Goal: Task Accomplishment & Management: Manage account settings

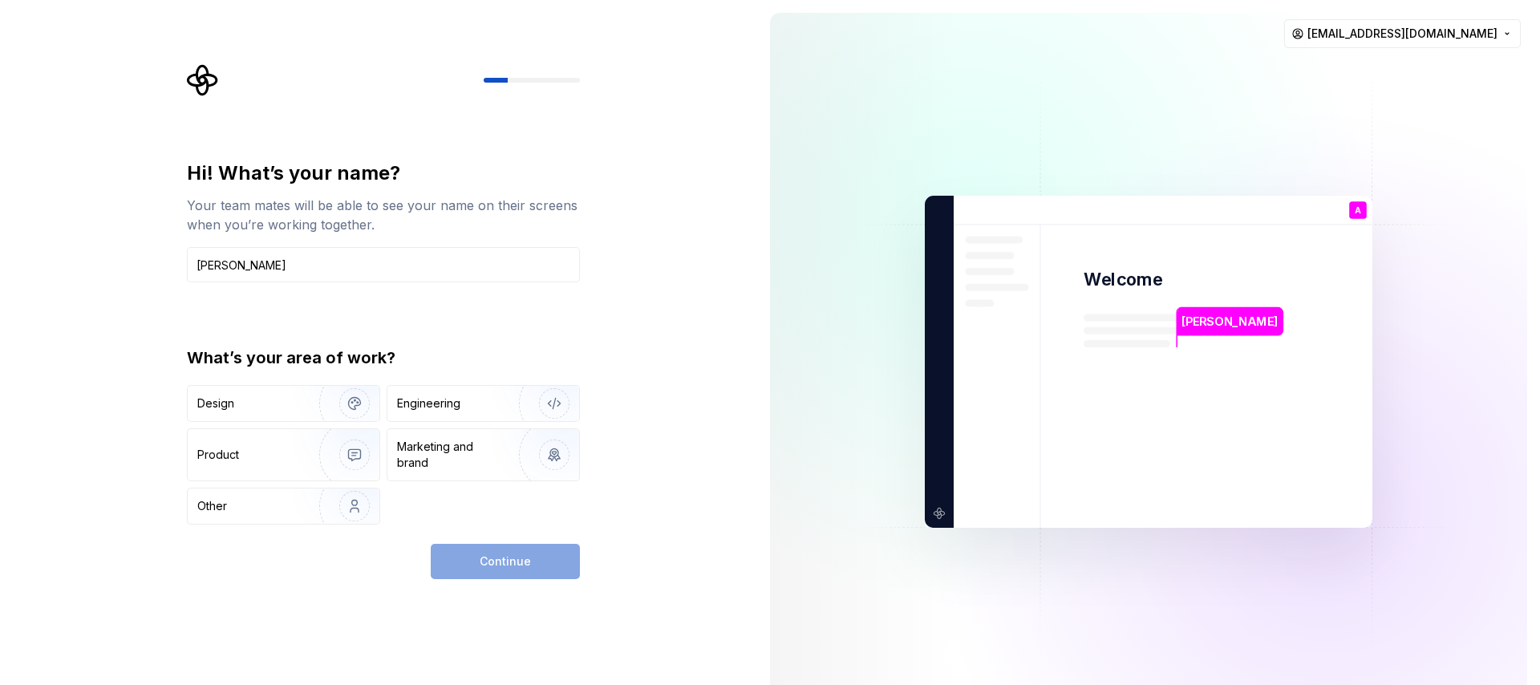
type input "[PERSON_NAME]"
click at [595, 339] on div "Hi! What’s your name? Your team mates will be able to see your name on their sc…" at bounding box center [388, 321] width 422 height 515
click at [286, 400] on div "Design" at bounding box center [247, 404] width 101 height 16
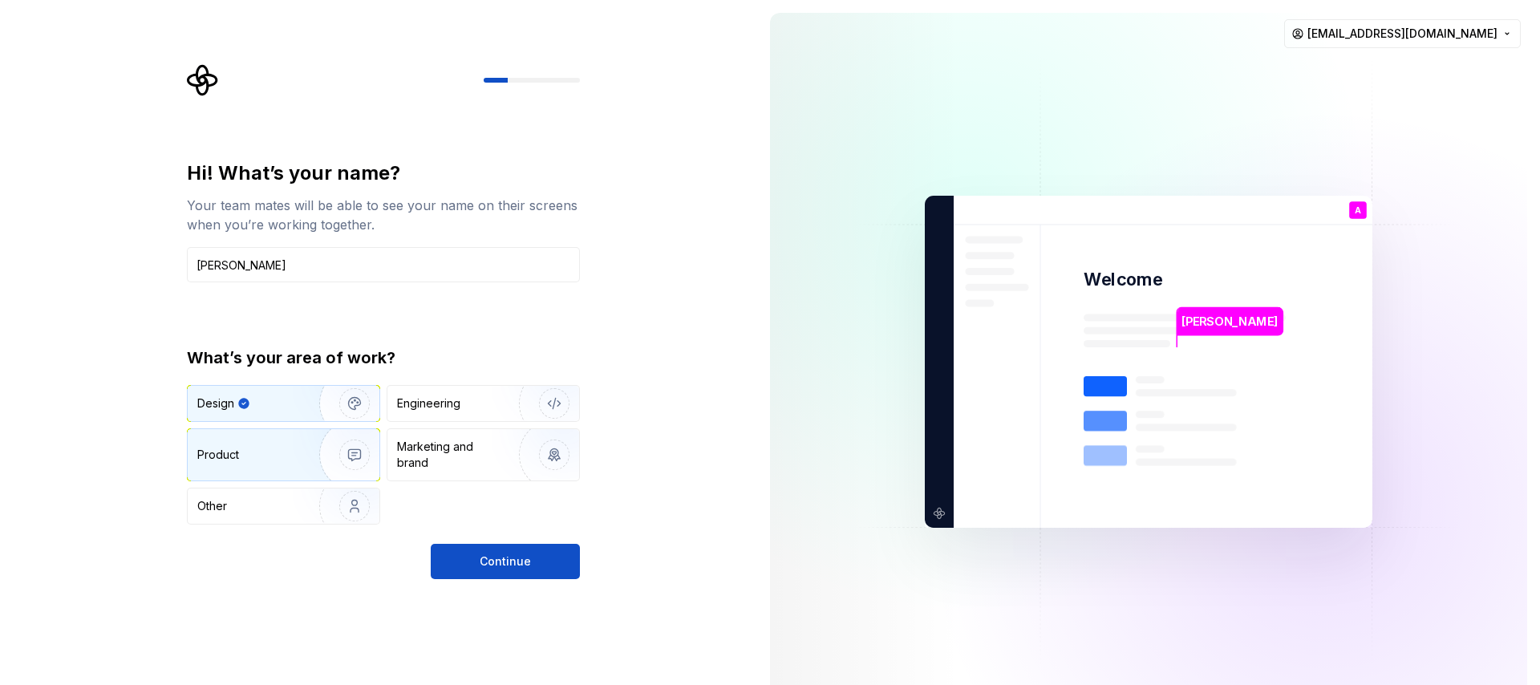
click at [296, 464] on img "button" at bounding box center [344, 455] width 103 height 108
click at [258, 396] on div "Design" at bounding box center [247, 404] width 101 height 16
click at [492, 574] on button "Continue" at bounding box center [505, 561] width 149 height 35
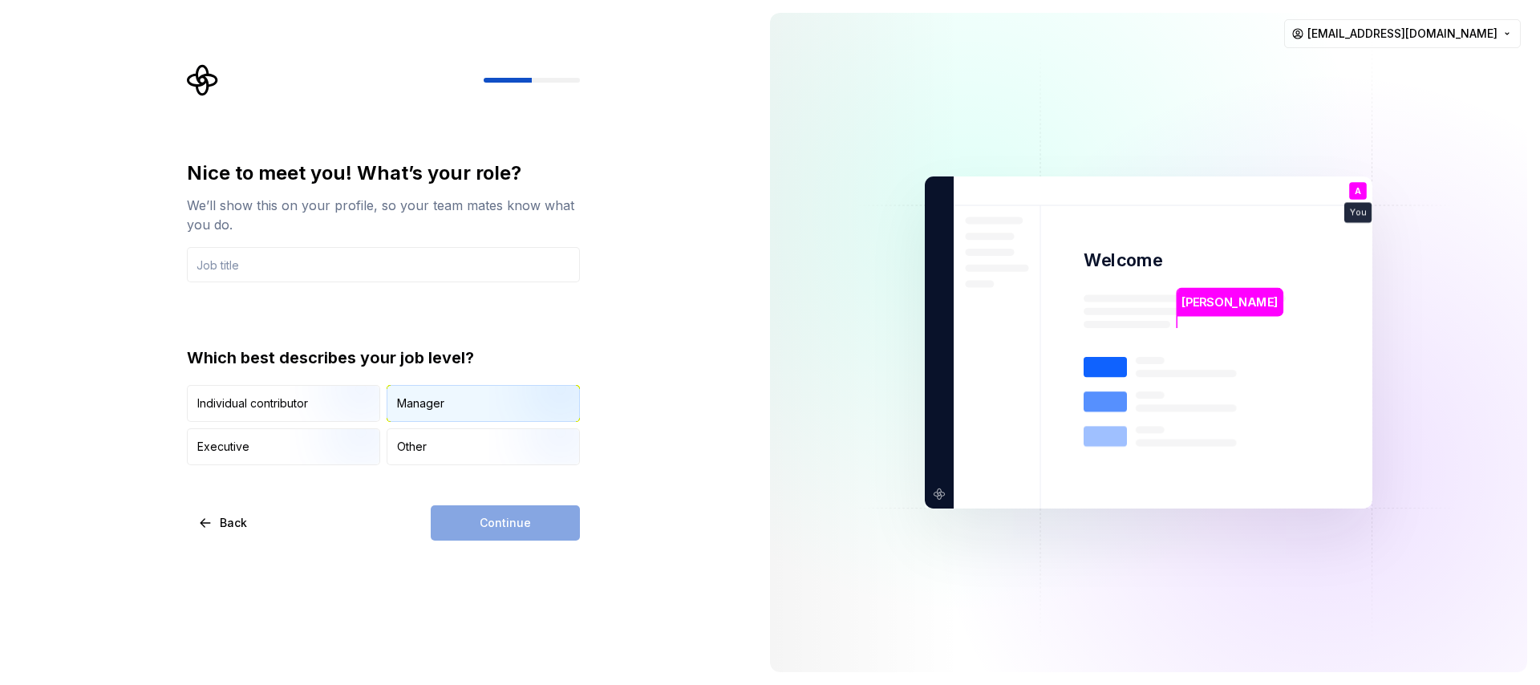
click at [421, 406] on div "Manager" at bounding box center [420, 404] width 47 height 16
click at [304, 255] on input "text" at bounding box center [383, 264] width 393 height 35
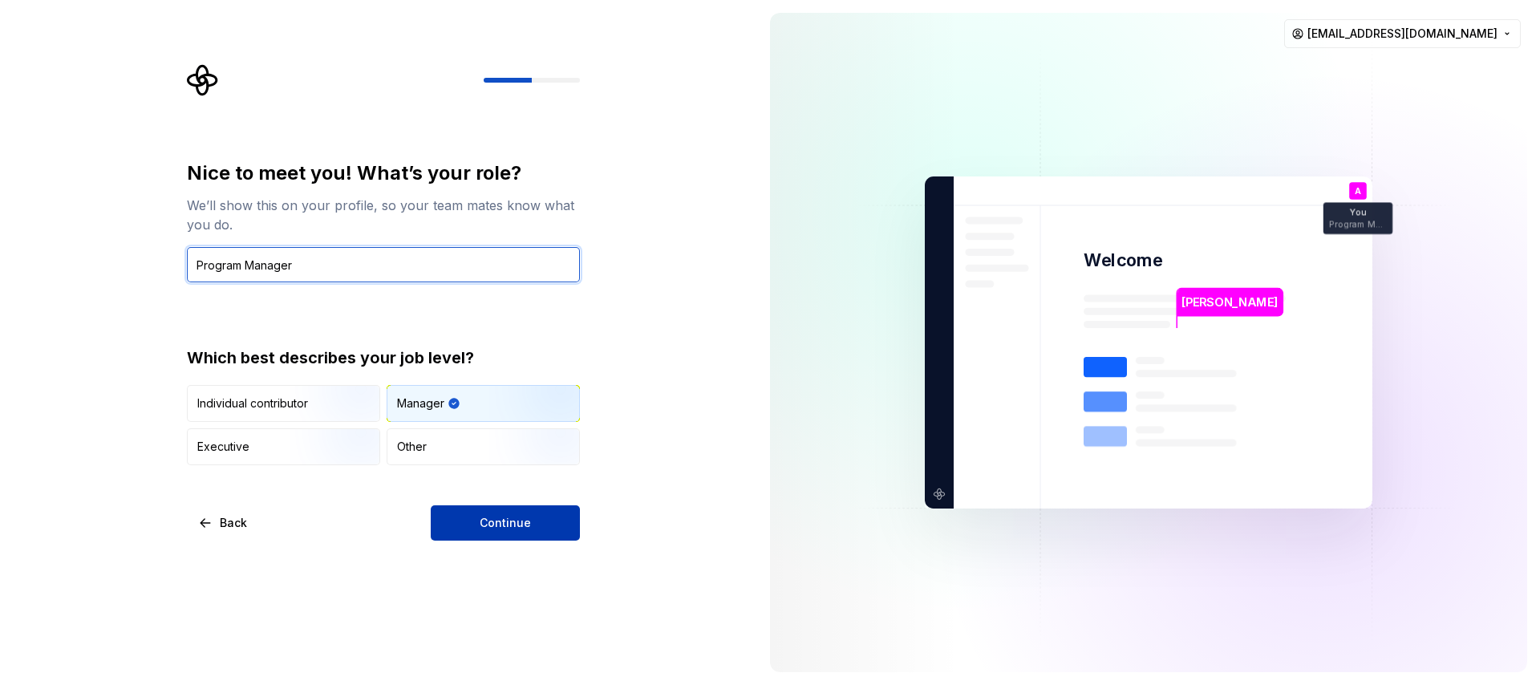
type input "Program Manager"
click at [513, 511] on button "Continue" at bounding box center [505, 522] width 149 height 35
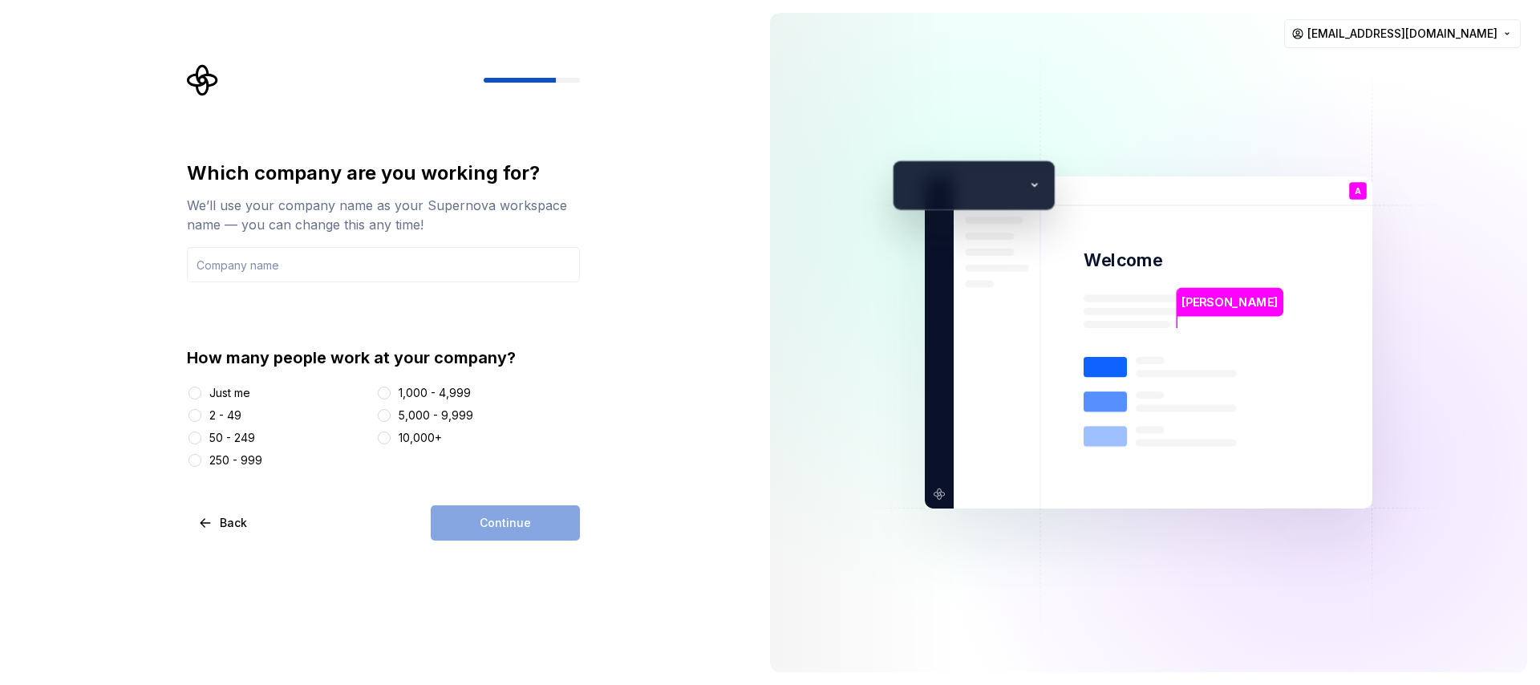
click at [430, 392] on div "1,000 - 4,999" at bounding box center [435, 393] width 72 height 16
click at [391, 392] on button "1,000 - 4,999" at bounding box center [384, 393] width 13 height 13
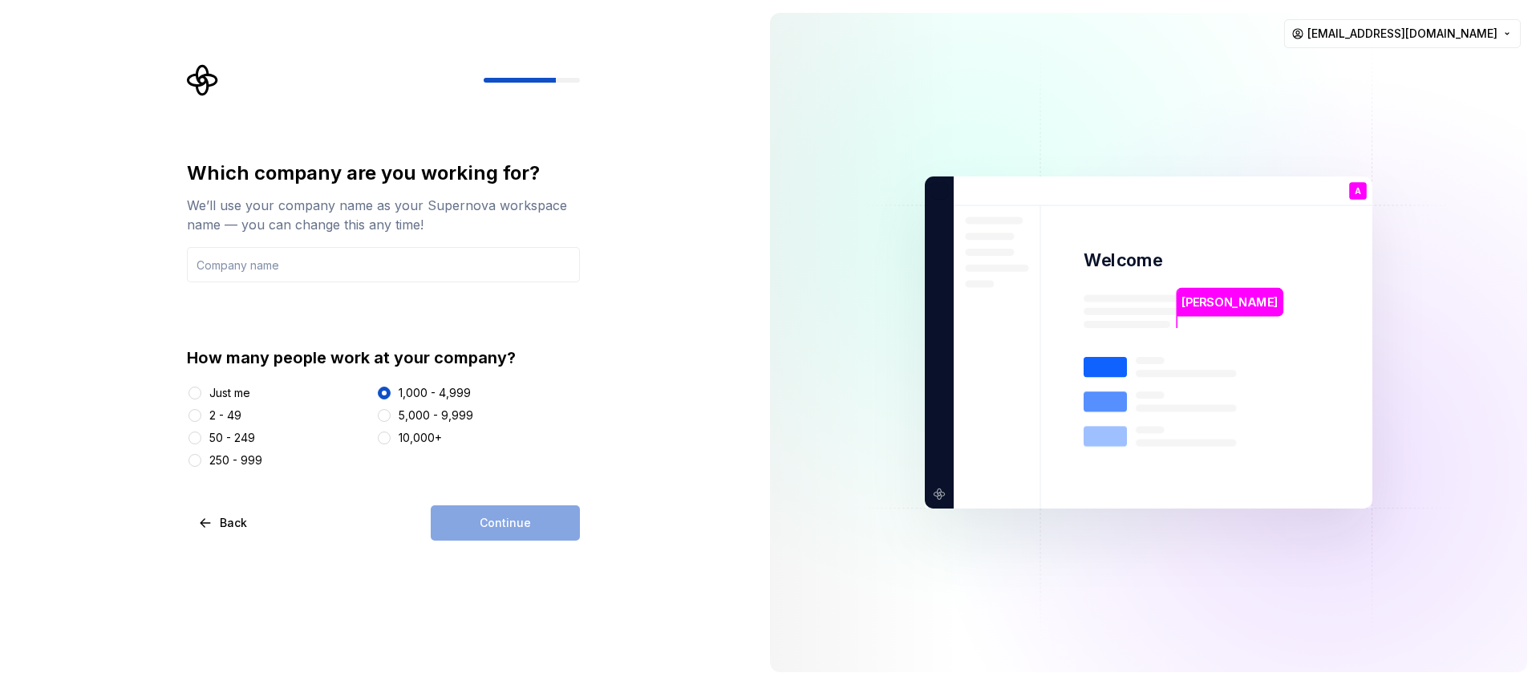
click at [420, 412] on div "5,000 - 9,999" at bounding box center [436, 416] width 75 height 16
click at [391, 412] on button "5,000 - 9,999" at bounding box center [384, 415] width 13 height 13
click at [338, 270] on input "text" at bounding box center [383, 264] width 393 height 35
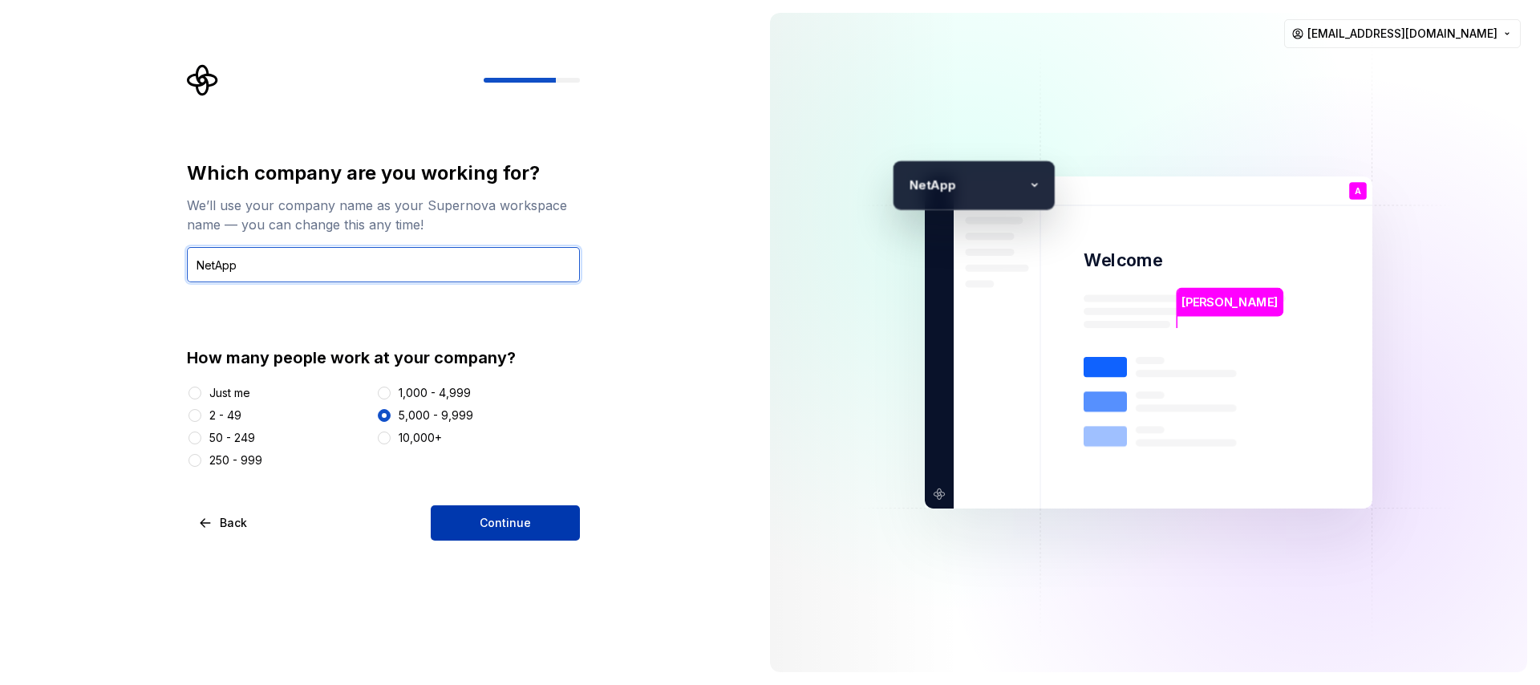
type input "NetApp"
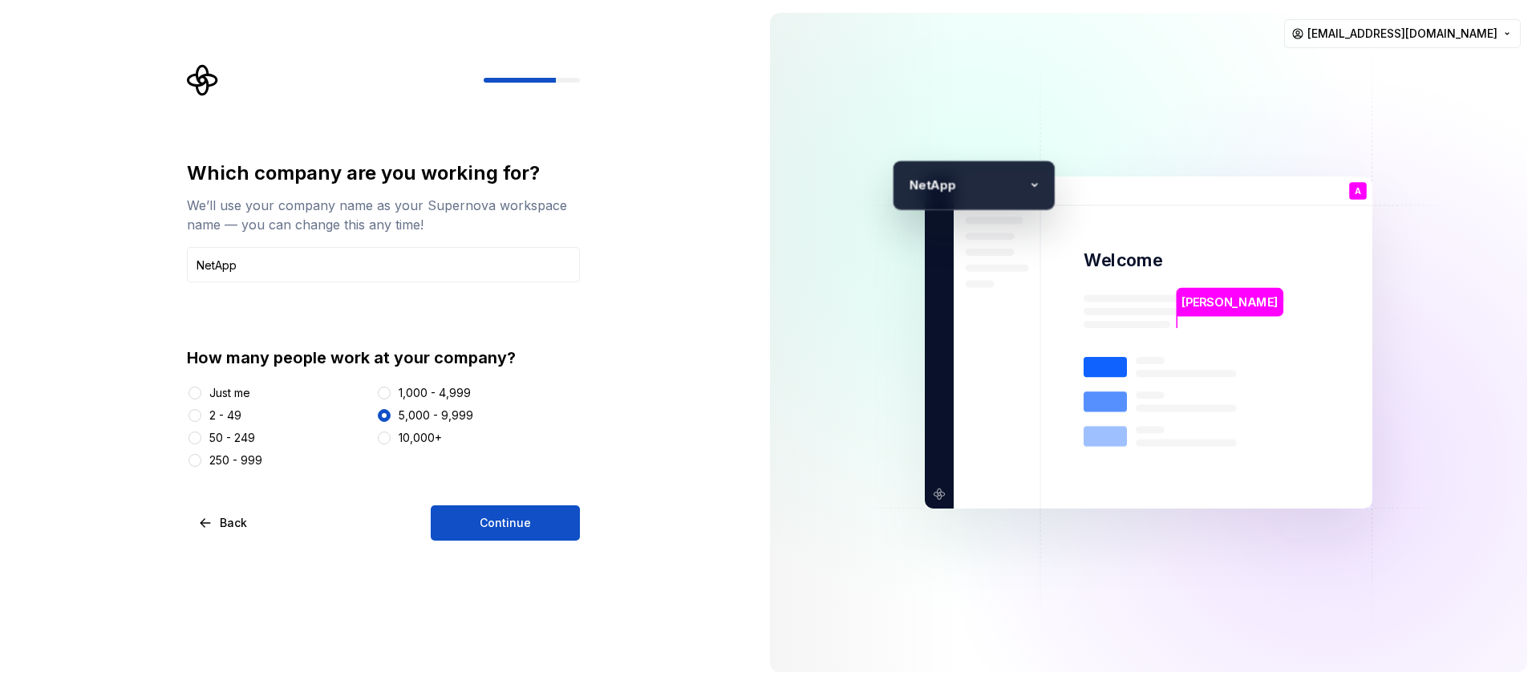
click at [513, 538] on button "Continue" at bounding box center [505, 522] width 149 height 35
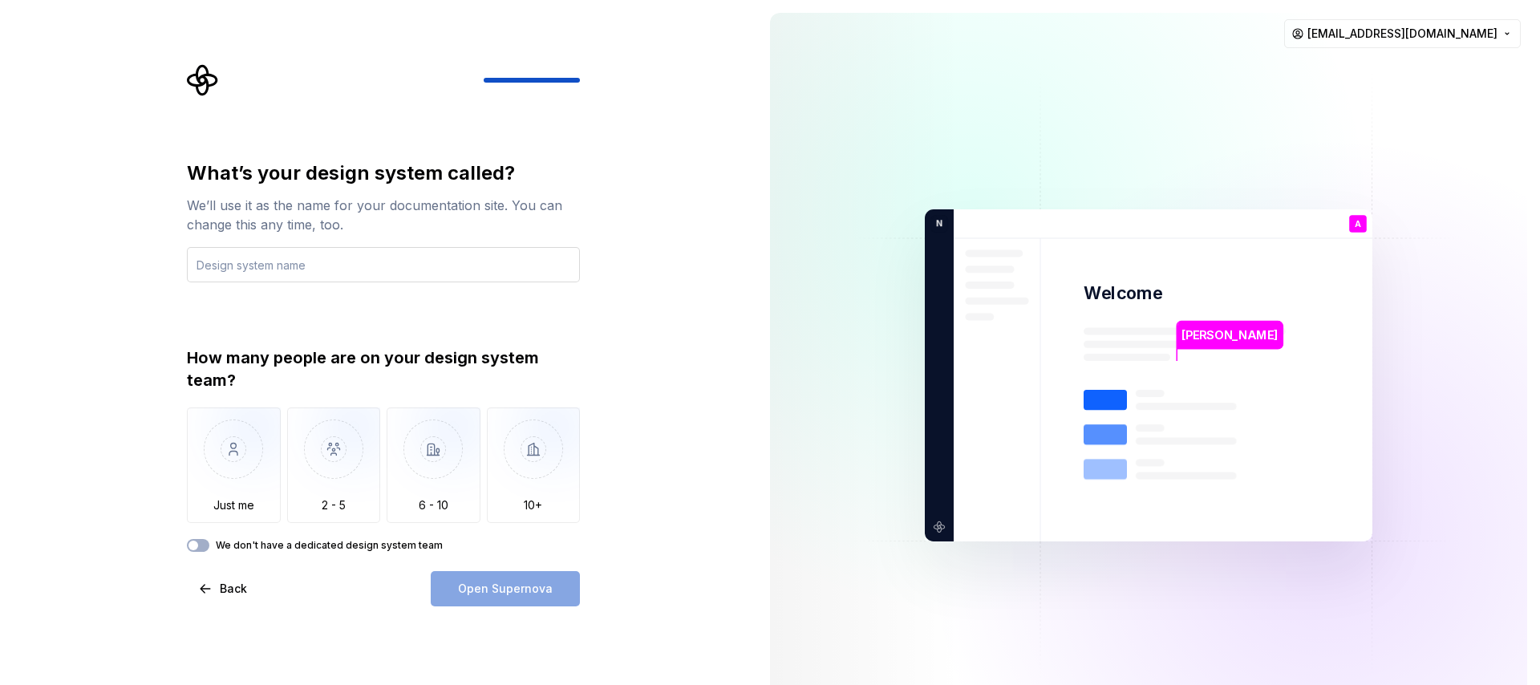
click at [366, 262] on input "text" at bounding box center [383, 264] width 393 height 35
type input "NetApp Brand"
click at [258, 456] on img "button" at bounding box center [234, 462] width 94 height 108
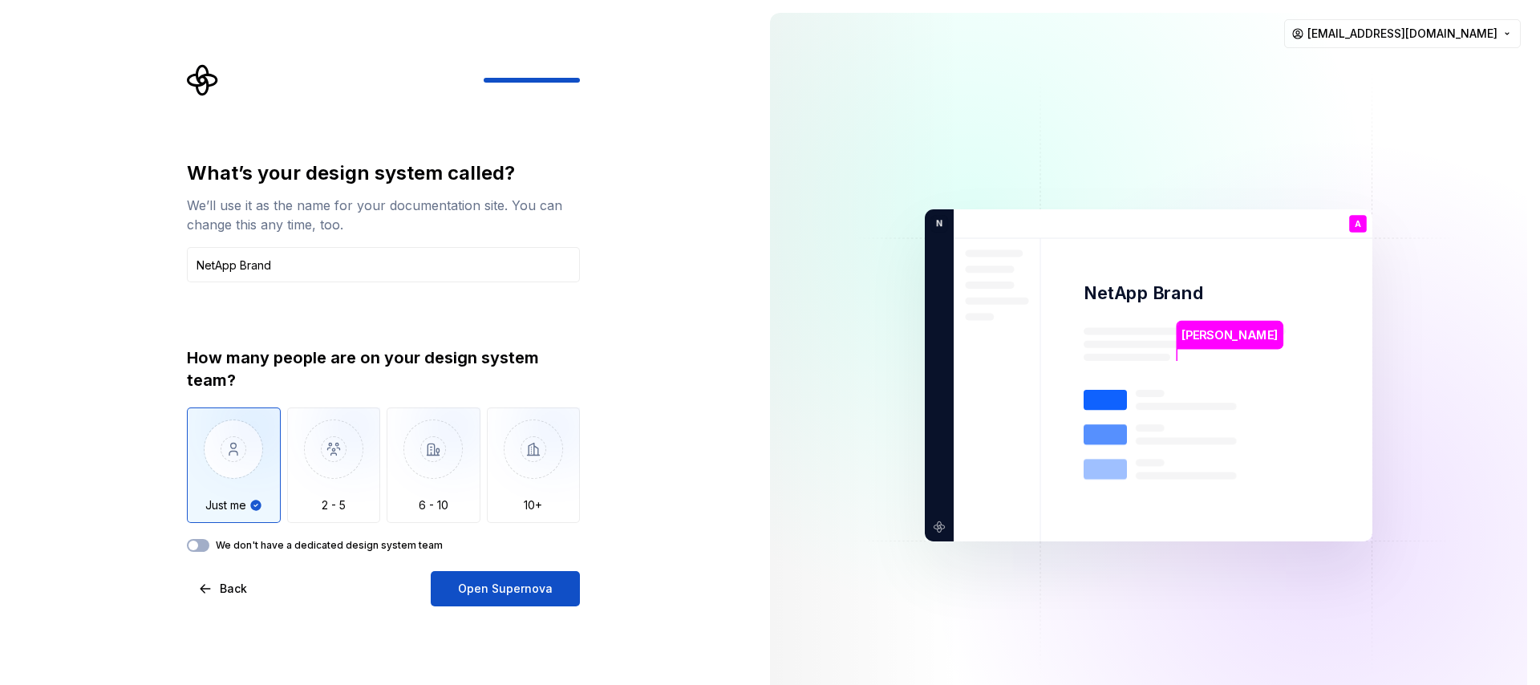
click at [171, 546] on div "What’s your design system called? We’ll use it as the name for your documentati…" at bounding box center [378, 375] width 757 height 751
click at [209, 544] on div "We don't have a dedicated design system team" at bounding box center [383, 545] width 393 height 13
click at [195, 546] on span "button" at bounding box center [194, 546] width 10 height 10
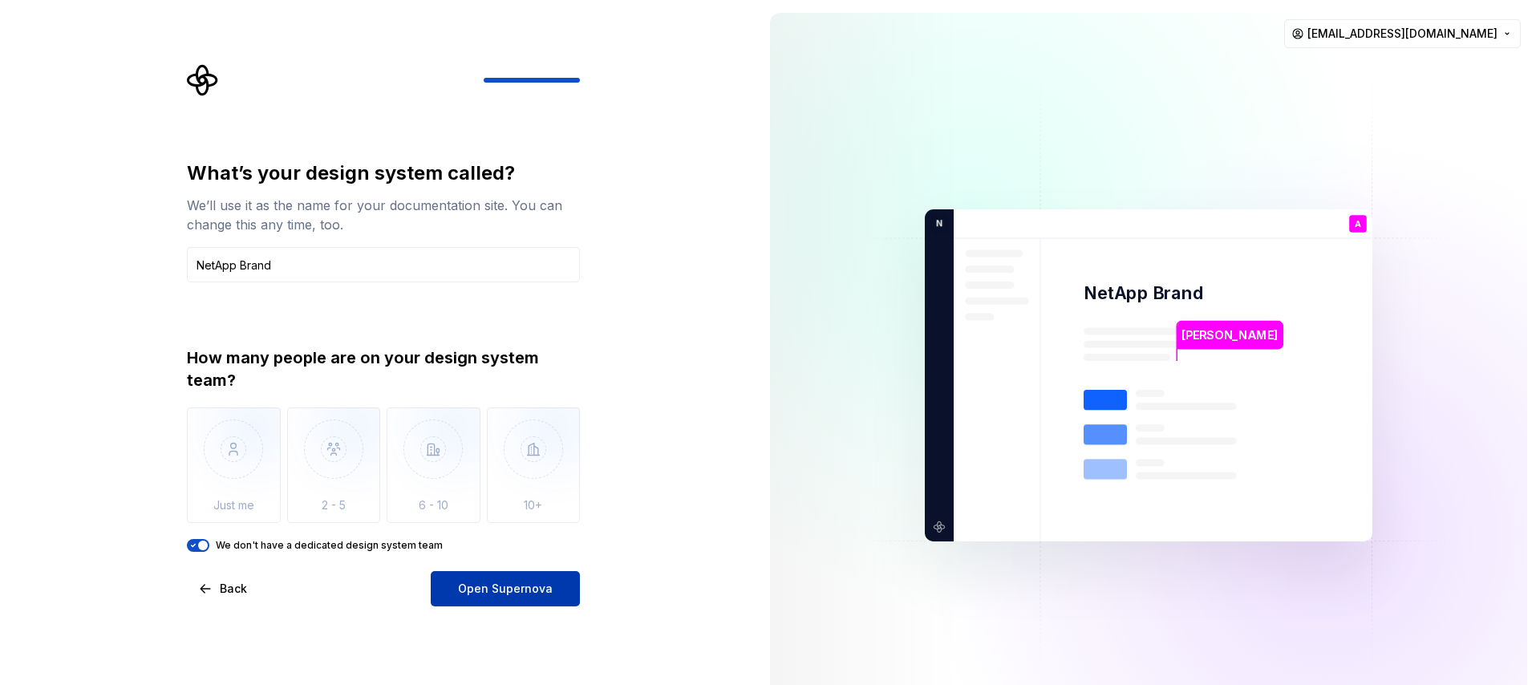
click at [520, 598] on button "Open Supernova" at bounding box center [505, 588] width 149 height 35
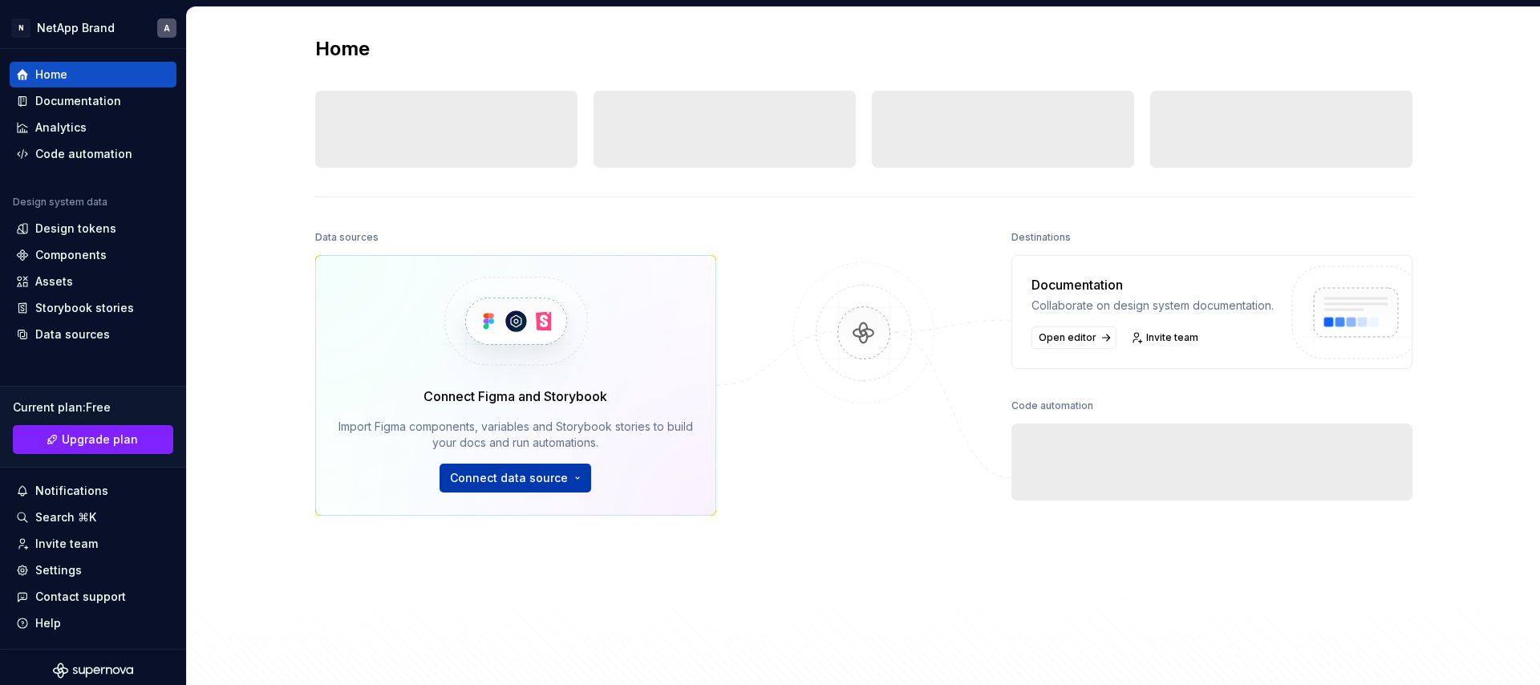
click at [558, 489] on html "N NetApp Brand A Home Documentation Analytics Code automation Design system dat…" at bounding box center [770, 342] width 1540 height 685
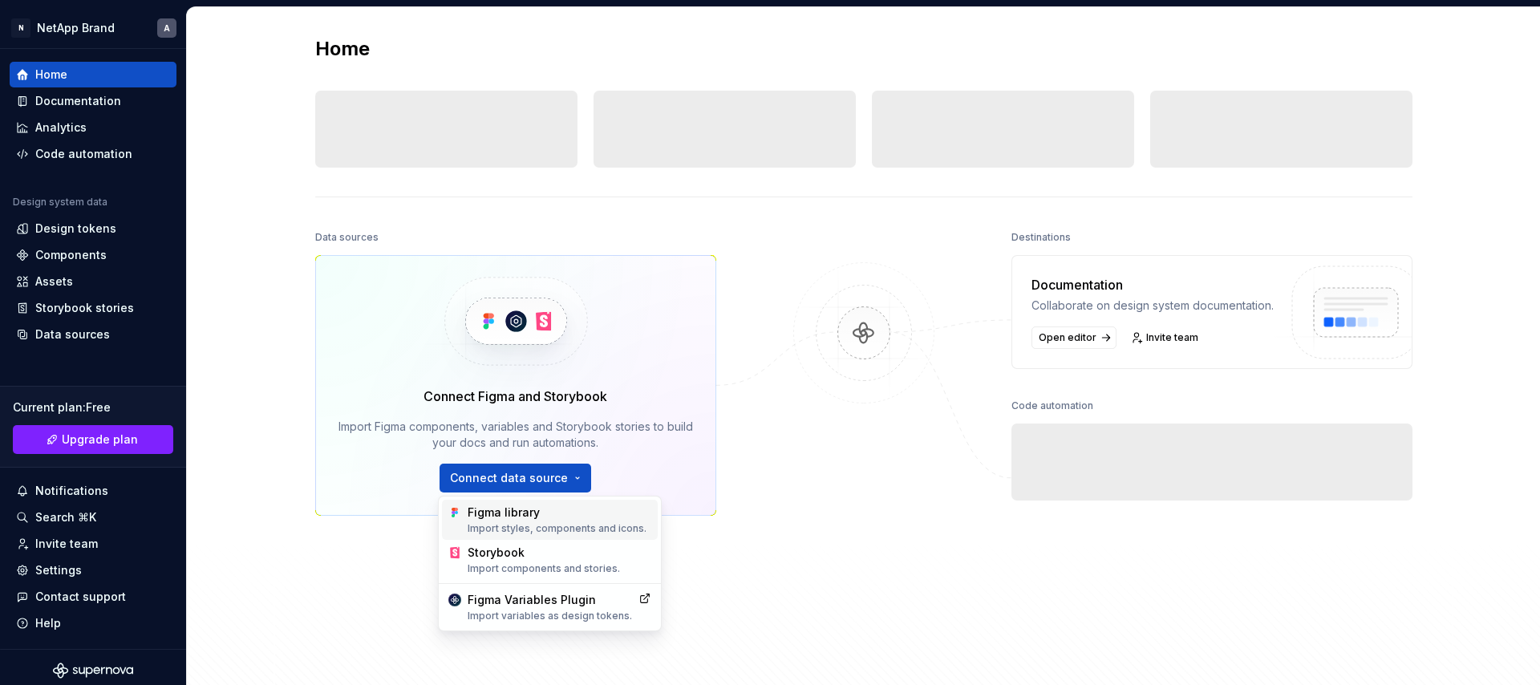
click at [558, 518] on div "Figma library Import styles, components and icons." at bounding box center [560, 520] width 184 height 30
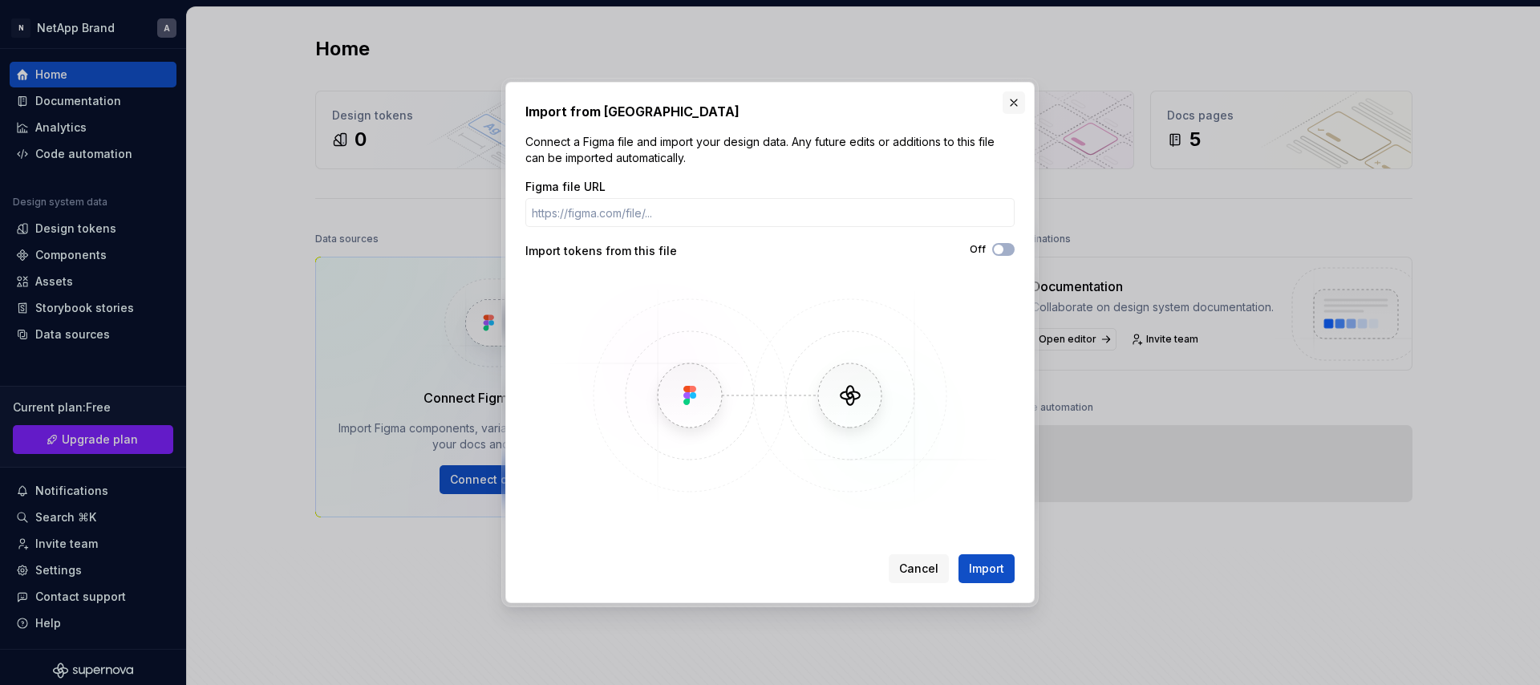
click at [1020, 103] on button "button" at bounding box center [1014, 102] width 22 height 22
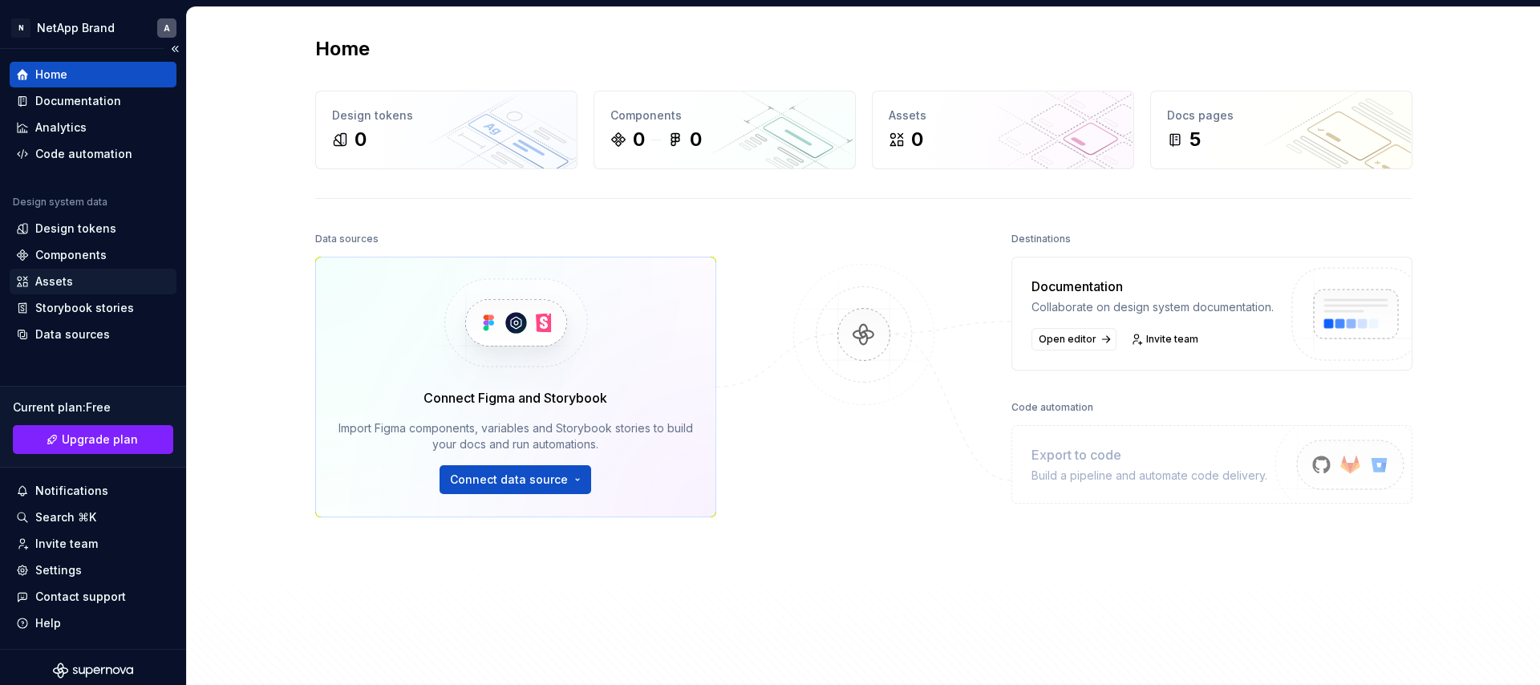
click at [60, 280] on div "Assets" at bounding box center [54, 282] width 38 height 16
click at [880, 543] on div at bounding box center [864, 433] width 160 height 411
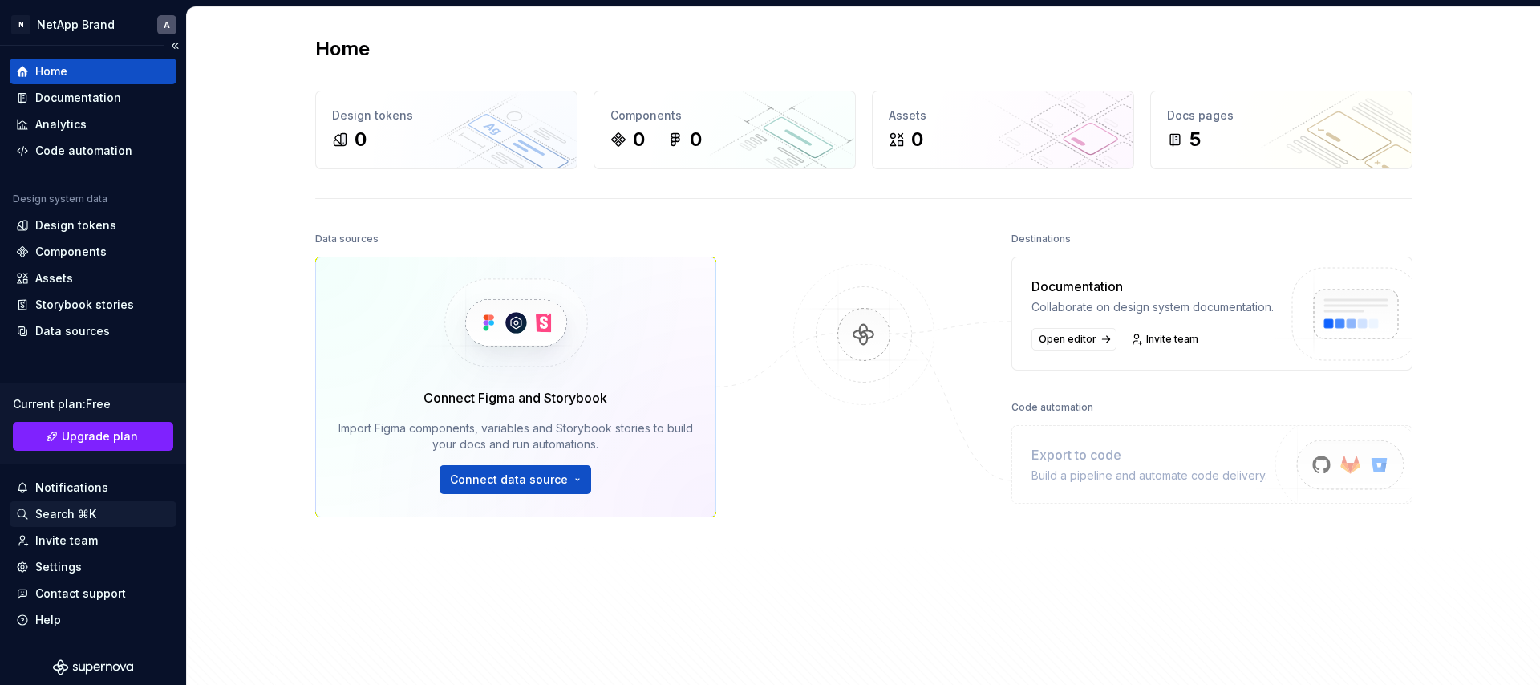
scroll to position [6, 0]
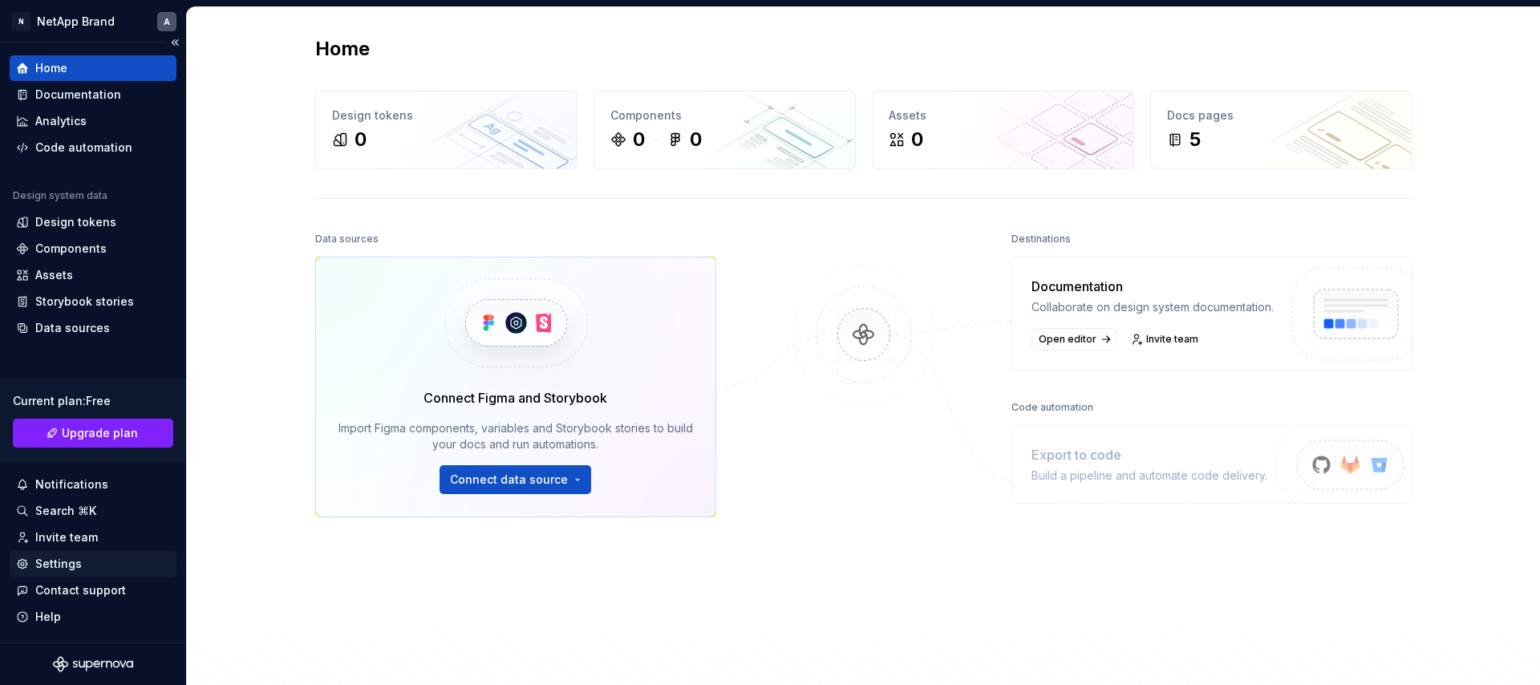
click at [80, 569] on div "Settings" at bounding box center [93, 564] width 154 height 16
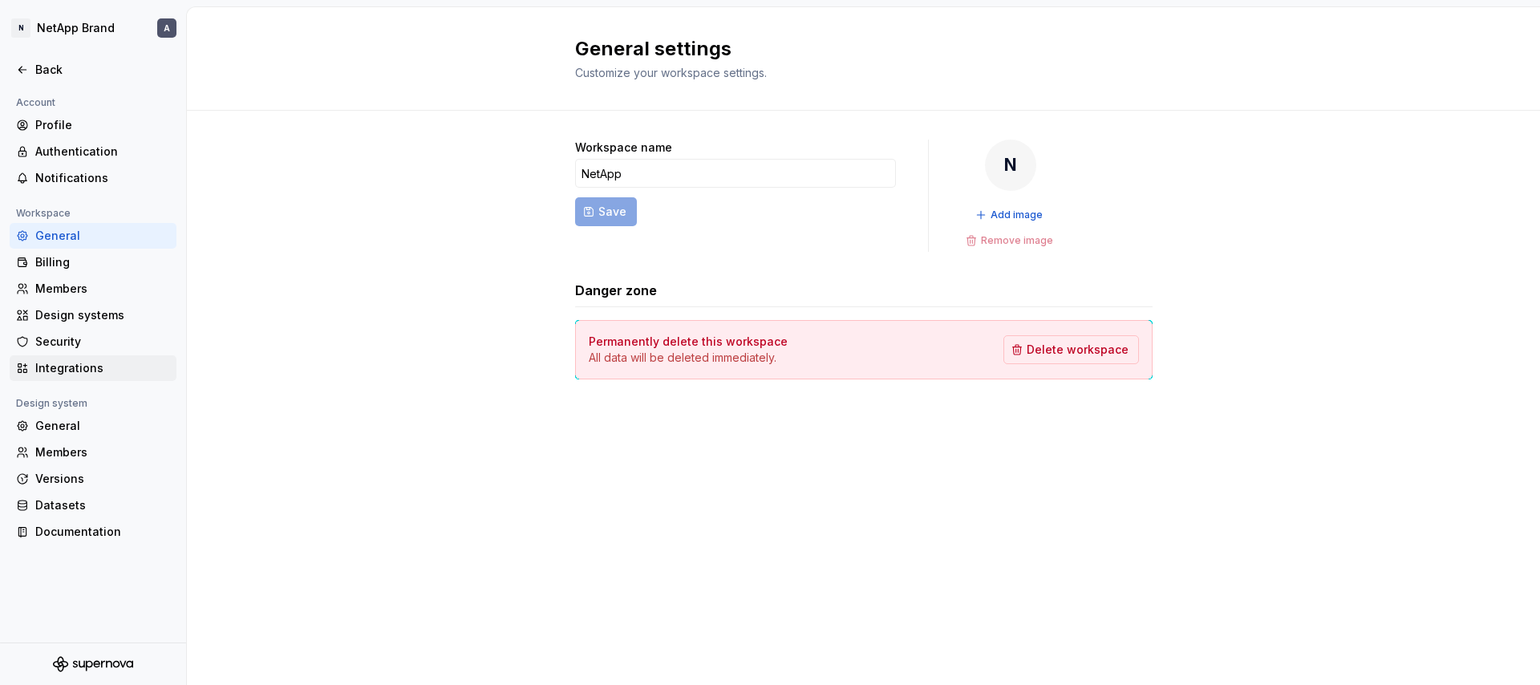
click at [83, 363] on div "Integrations" at bounding box center [102, 368] width 135 height 16
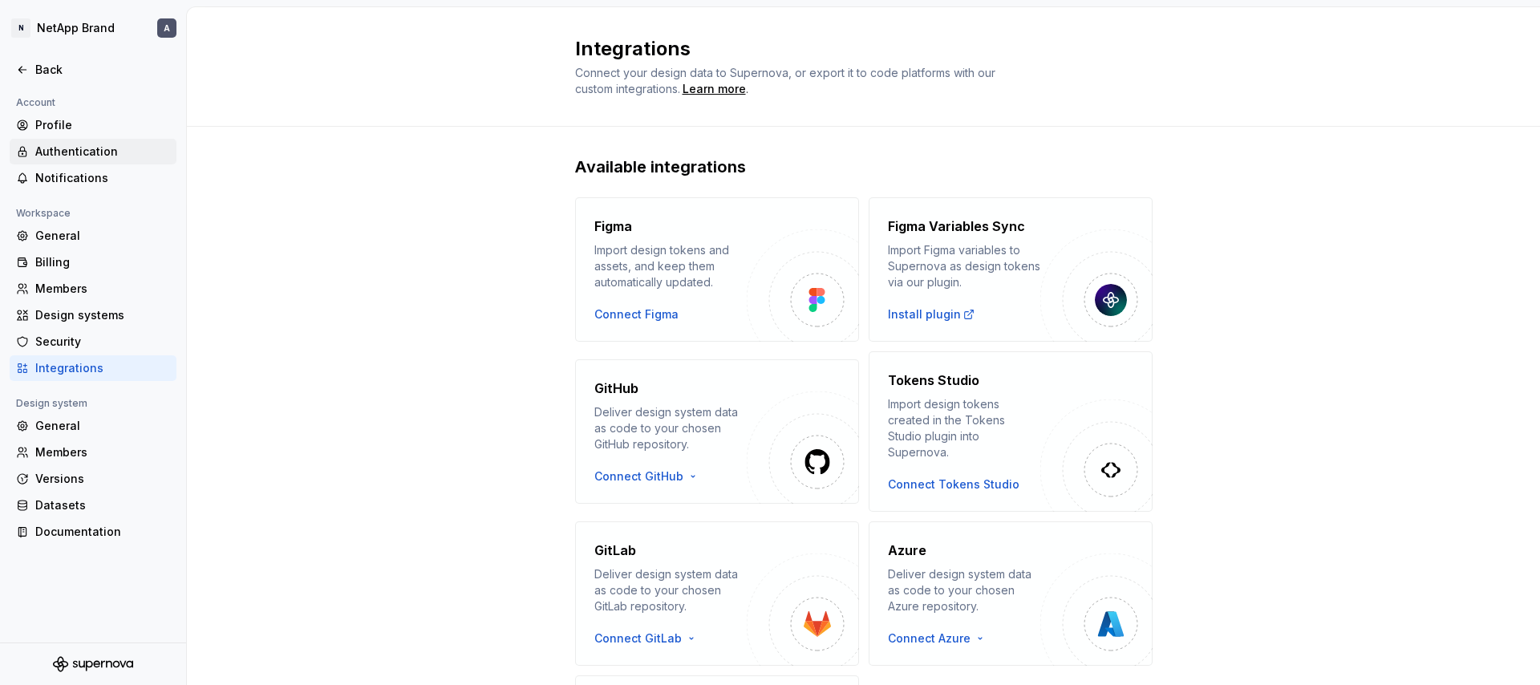
click at [91, 152] on div "Authentication" at bounding box center [102, 152] width 135 height 16
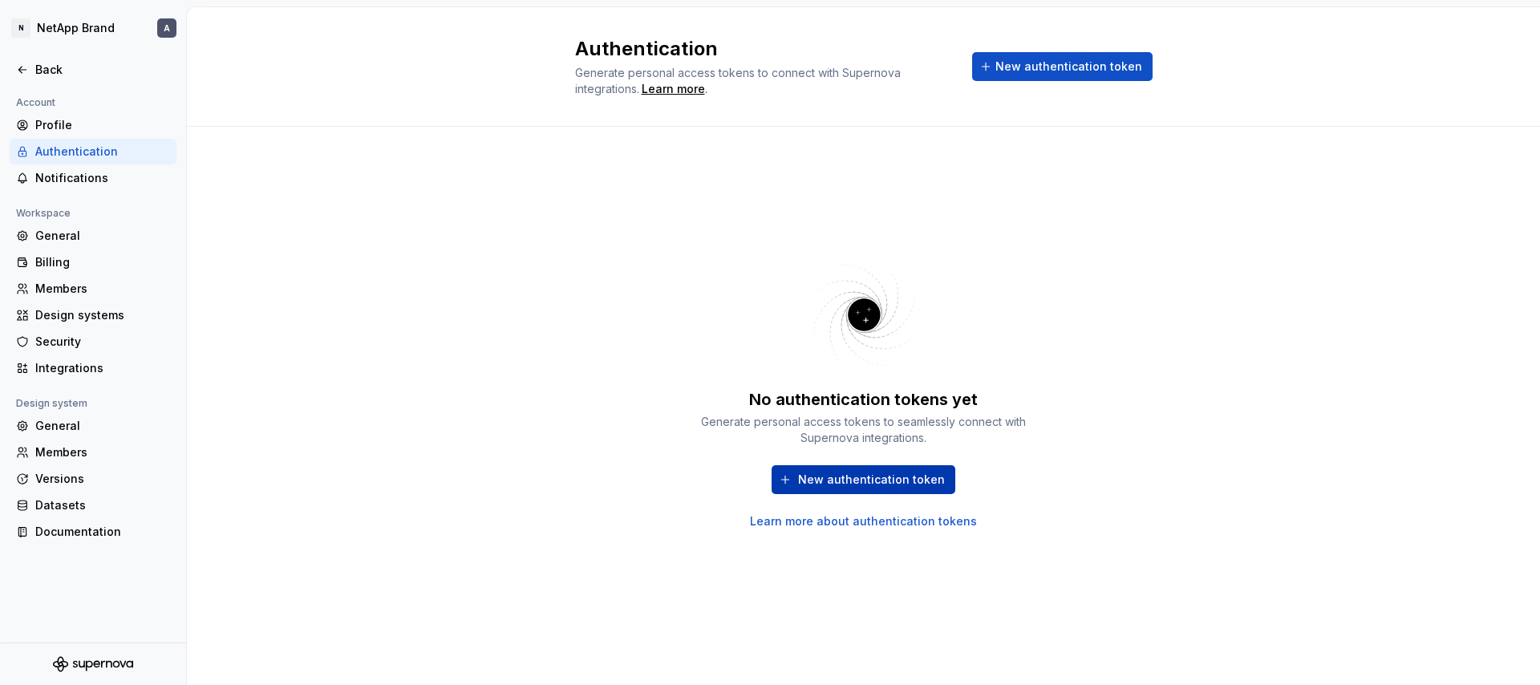
click at [858, 482] on span "New authentication token" at bounding box center [871, 480] width 147 height 16
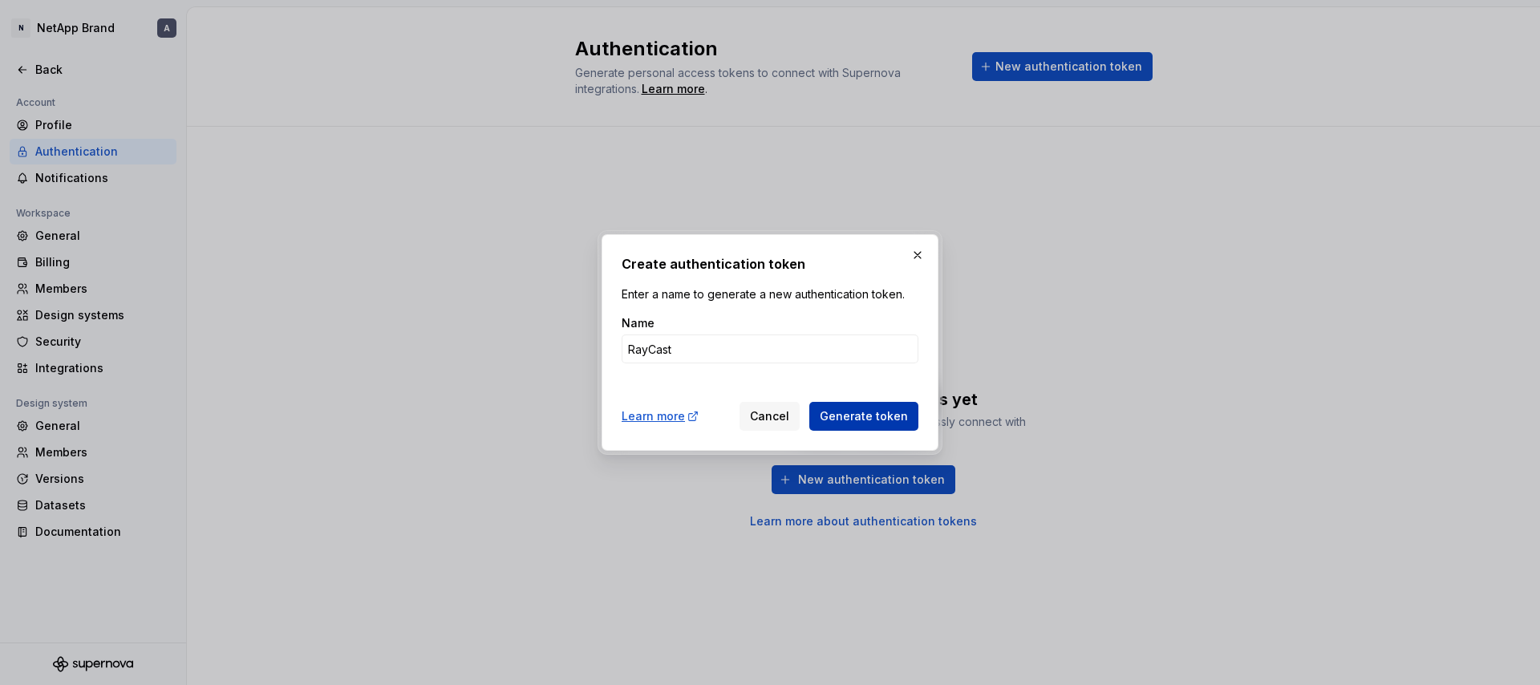
type input "RayCast"
click at [891, 425] on button "Generate token" at bounding box center [864, 416] width 109 height 29
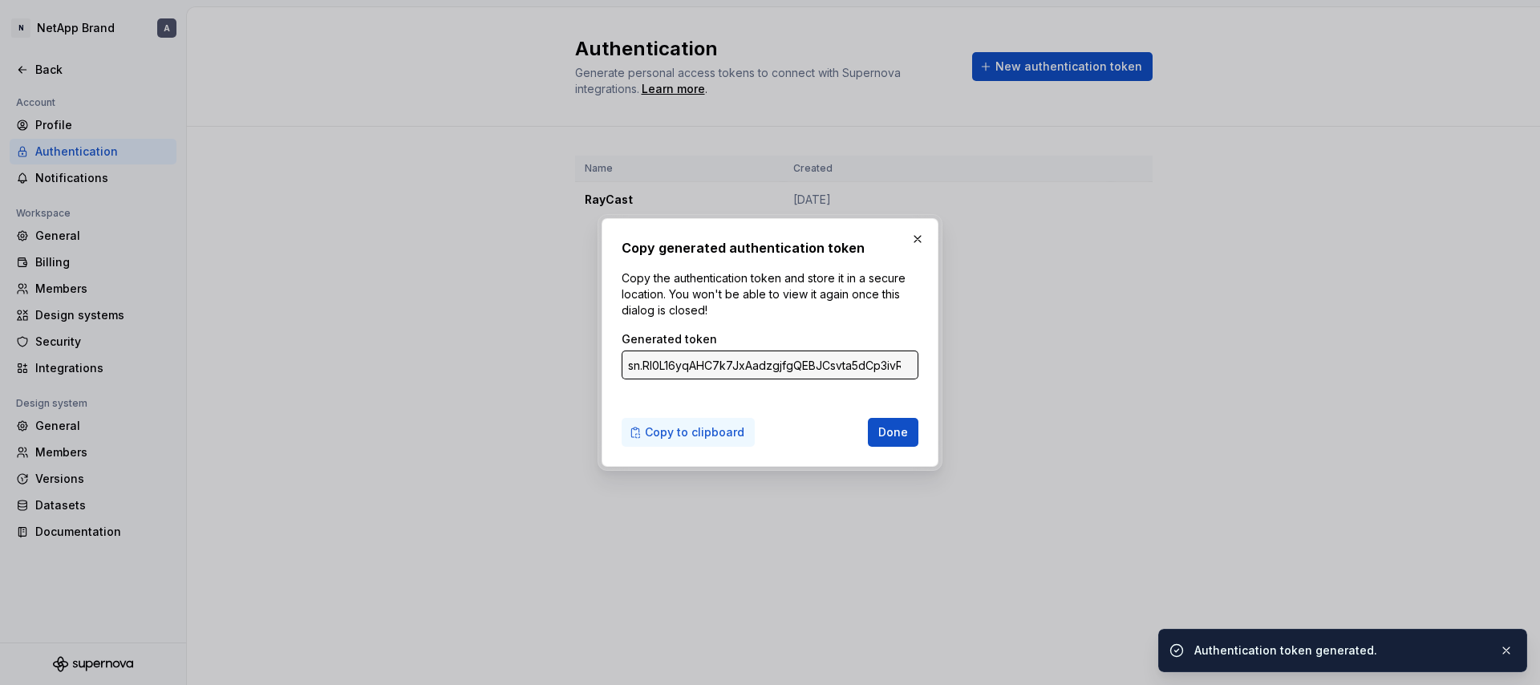
click at [695, 428] on span "Copy to clipboard" at bounding box center [694, 432] width 99 height 16
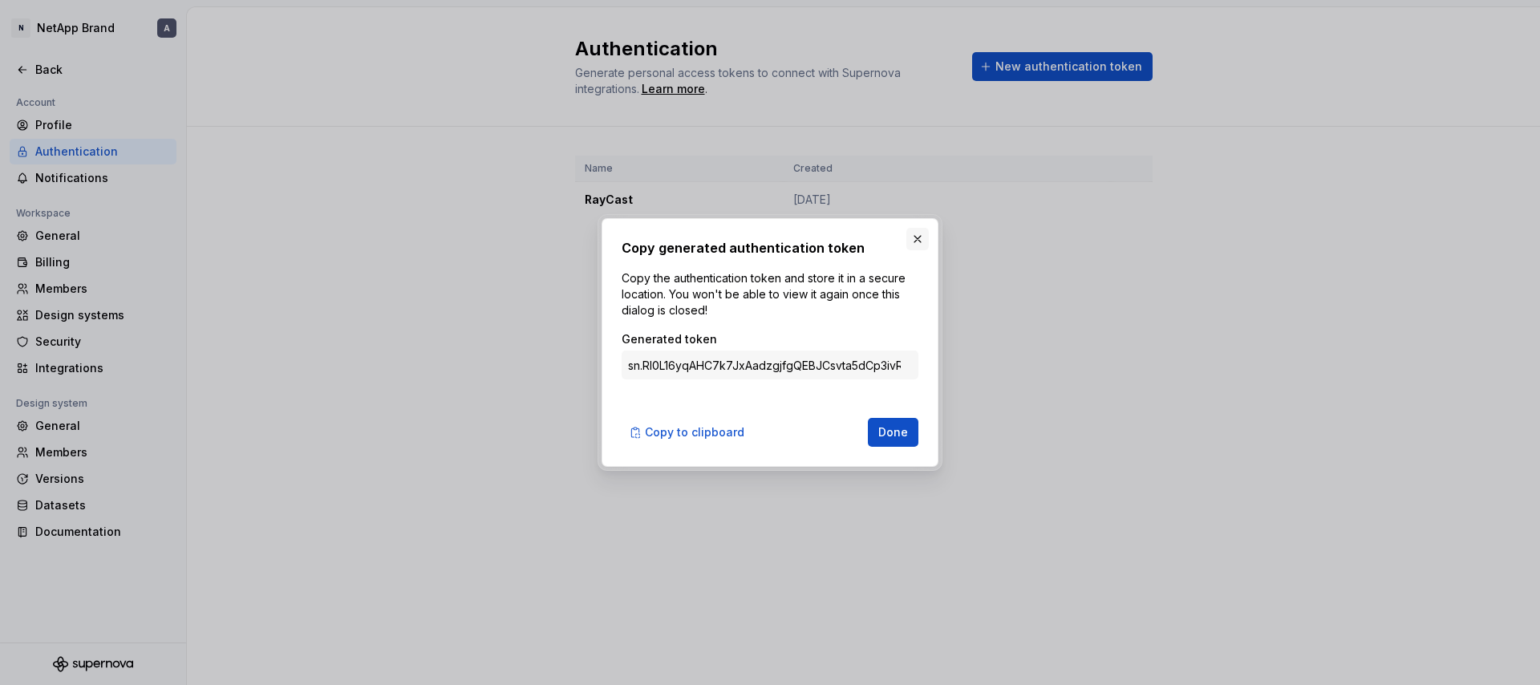
click at [918, 241] on button "button" at bounding box center [918, 239] width 22 height 22
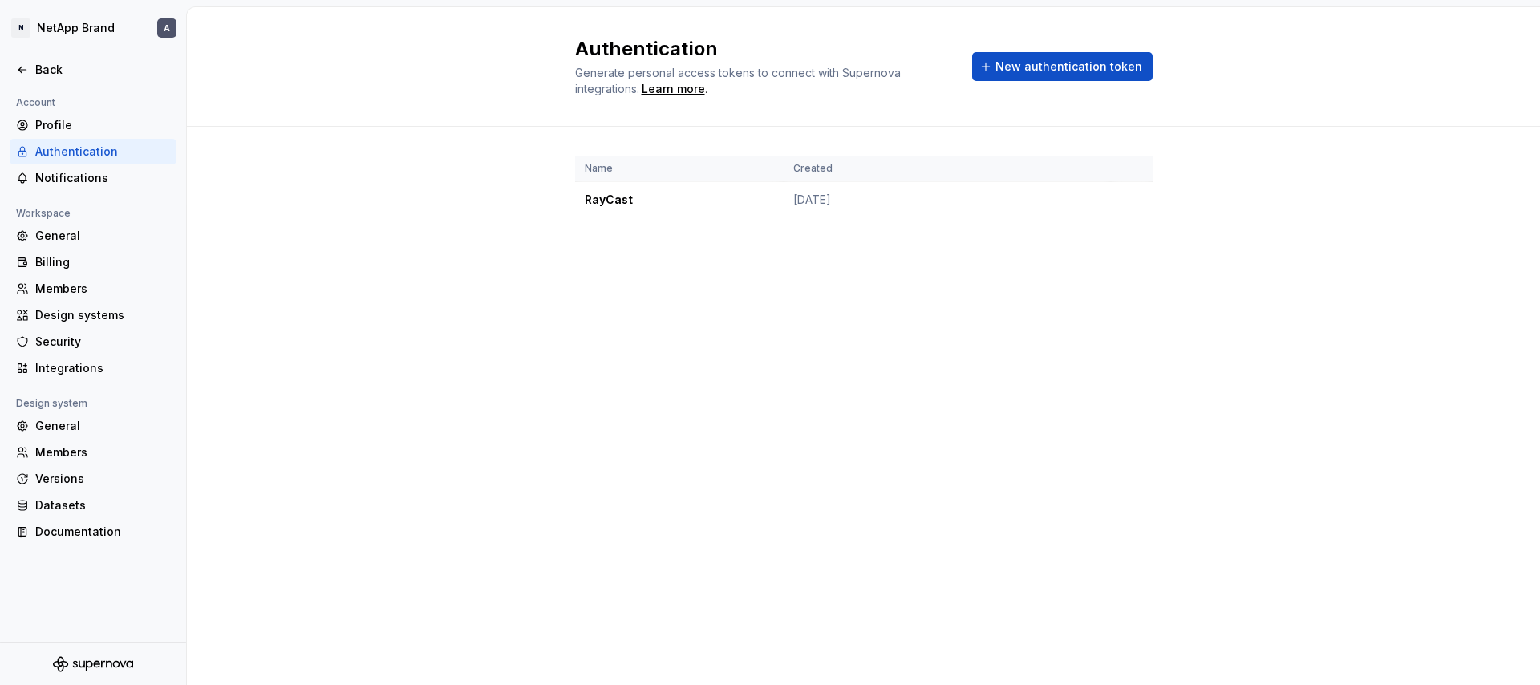
click at [449, 290] on div "Authentication Generate personal access tokens to connect with Supernova integr…" at bounding box center [863, 346] width 1353 height 678
click at [47, 69] on div "Back" at bounding box center [102, 70] width 135 height 16
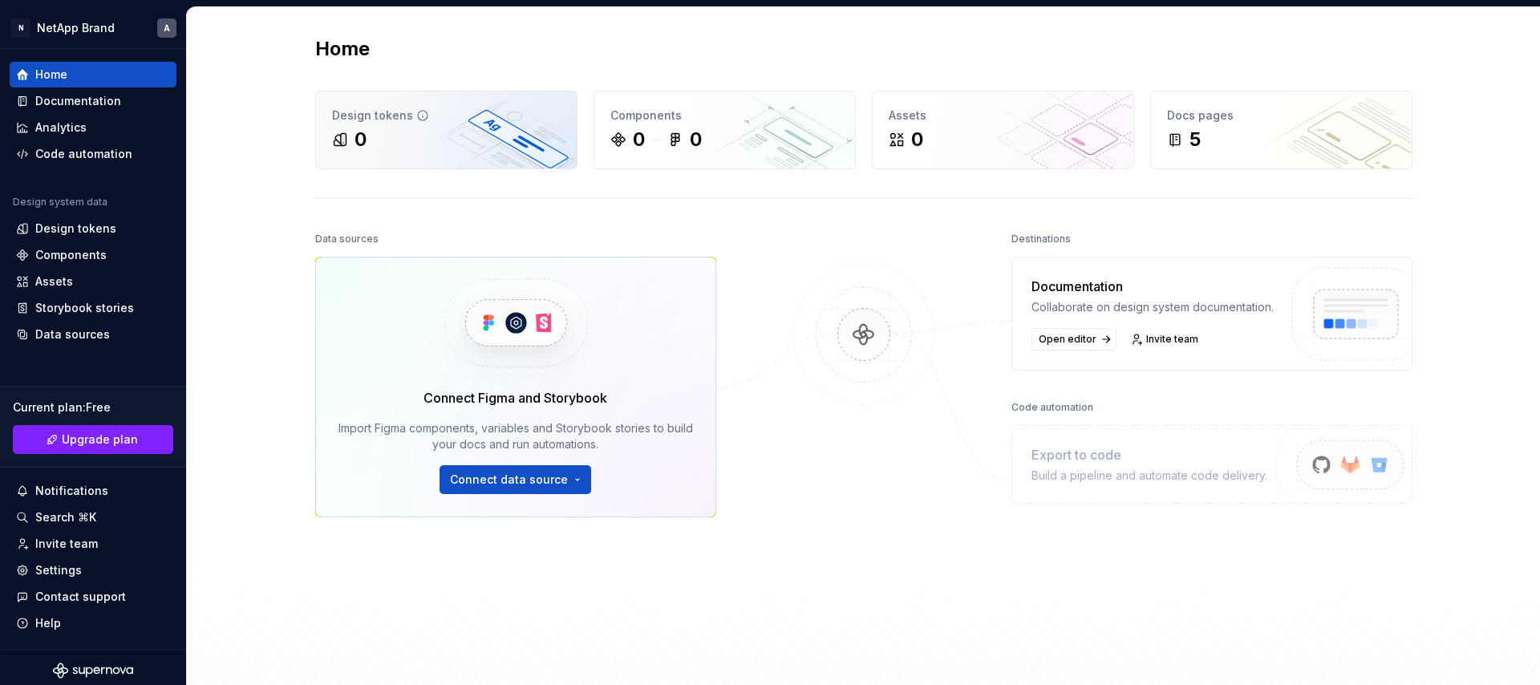
click at [424, 146] on div "0" at bounding box center [446, 140] width 229 height 26
